Goal: Information Seeking & Learning: Learn about a topic

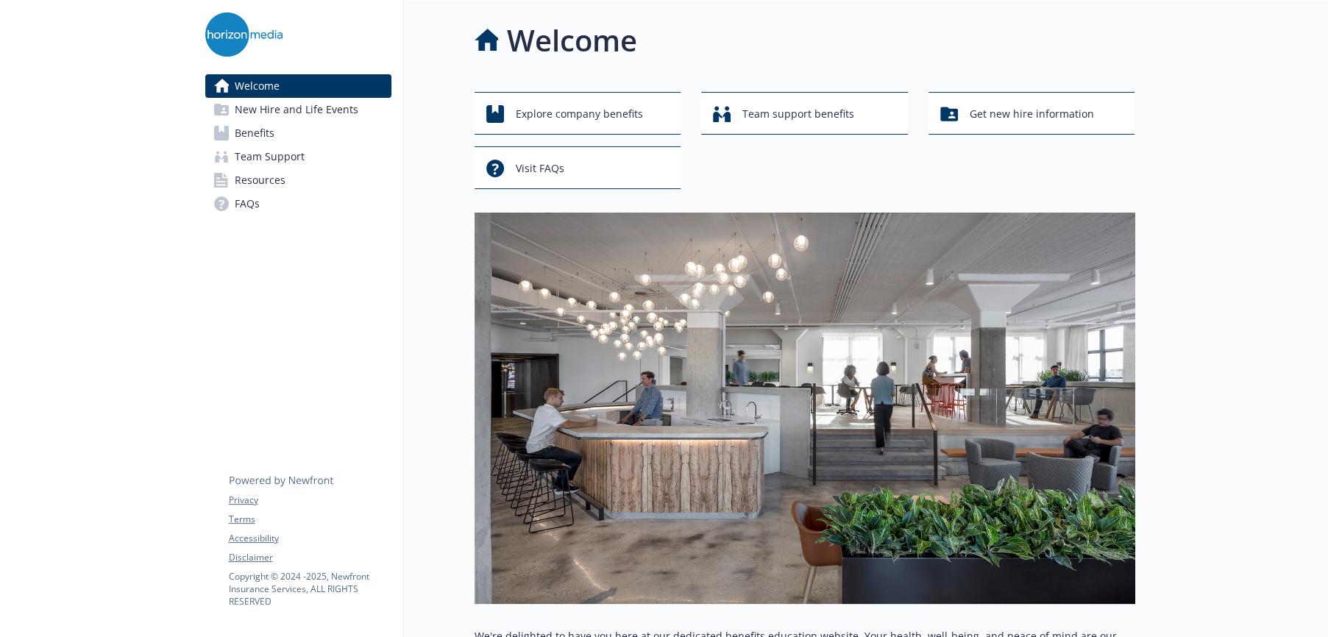
click at [259, 133] on span "Benefits" at bounding box center [255, 133] width 40 height 24
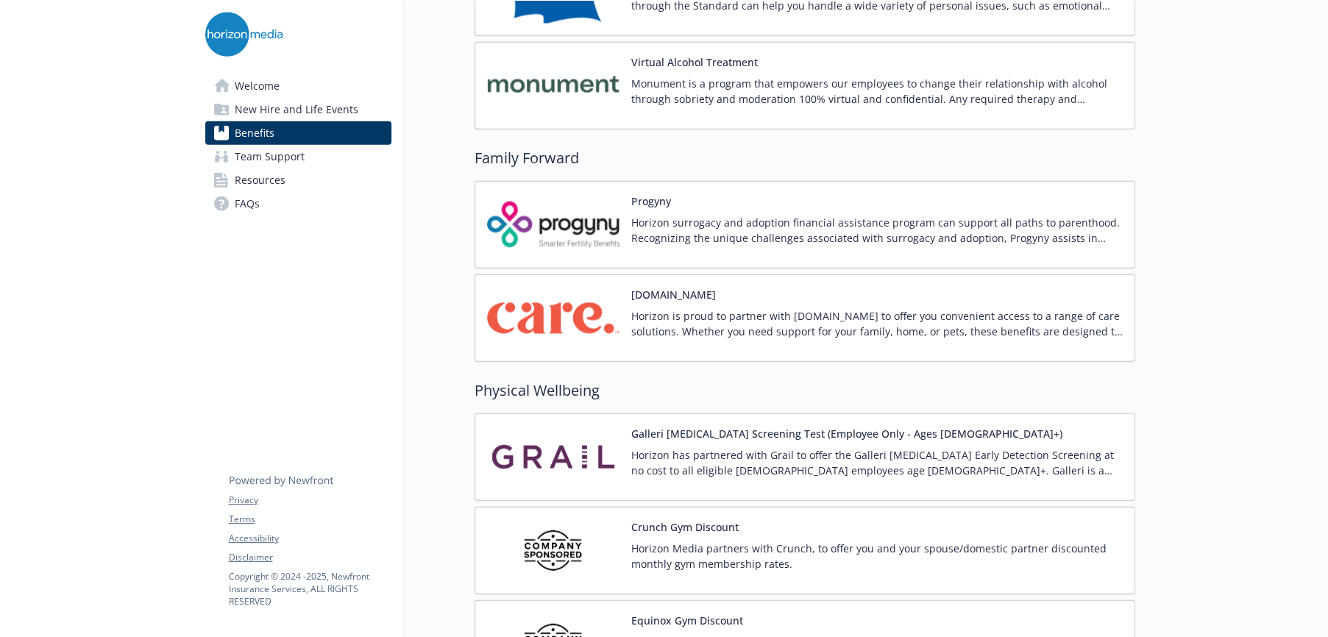
scroll to position [3016, 0]
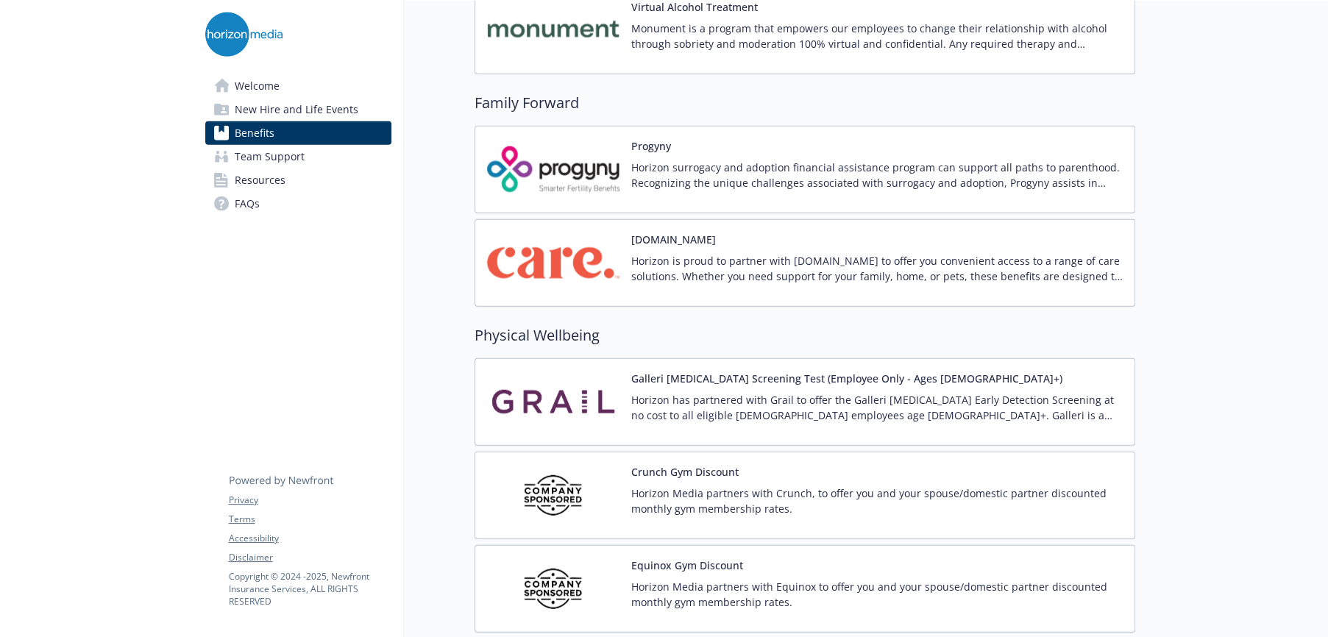
click at [704, 374] on button "Galleri [MEDICAL_DATA] Screening Test (Employee Only - Ages [DEMOGRAPHIC_DATA]+)" at bounding box center [846, 378] width 431 height 15
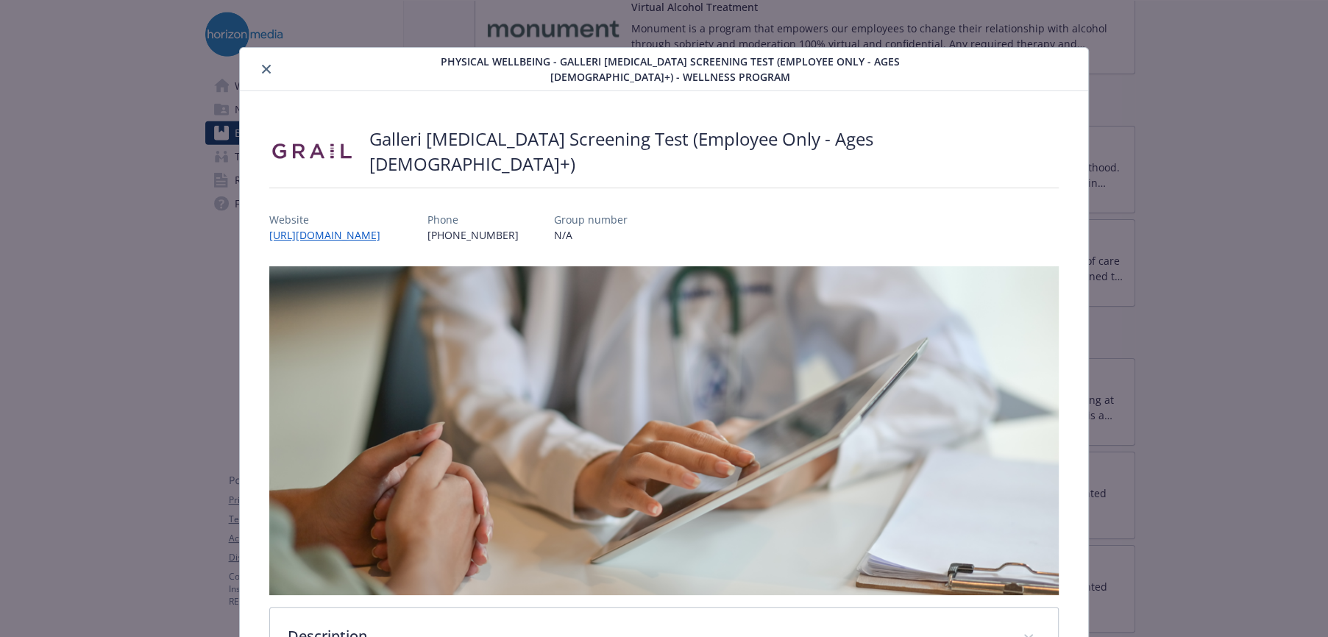
scroll to position [44, 0]
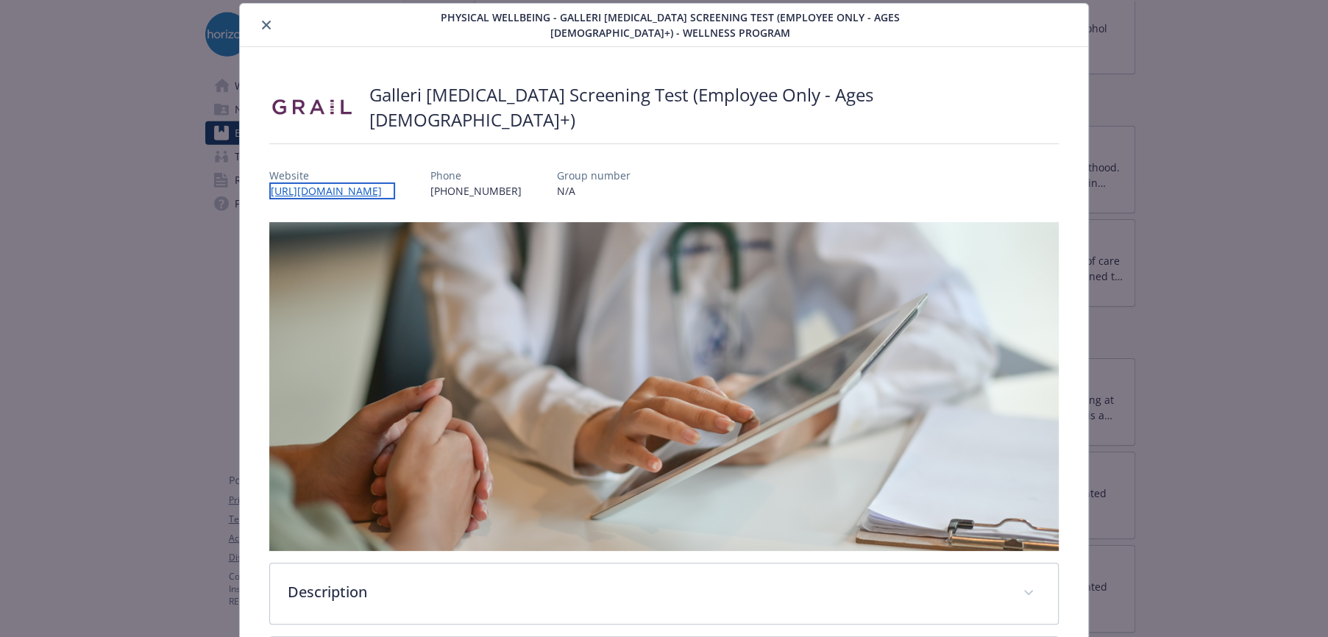
click at [376, 185] on link "[URL][DOMAIN_NAME]" at bounding box center [332, 190] width 126 height 17
